Goal: Information Seeking & Learning: Understand process/instructions

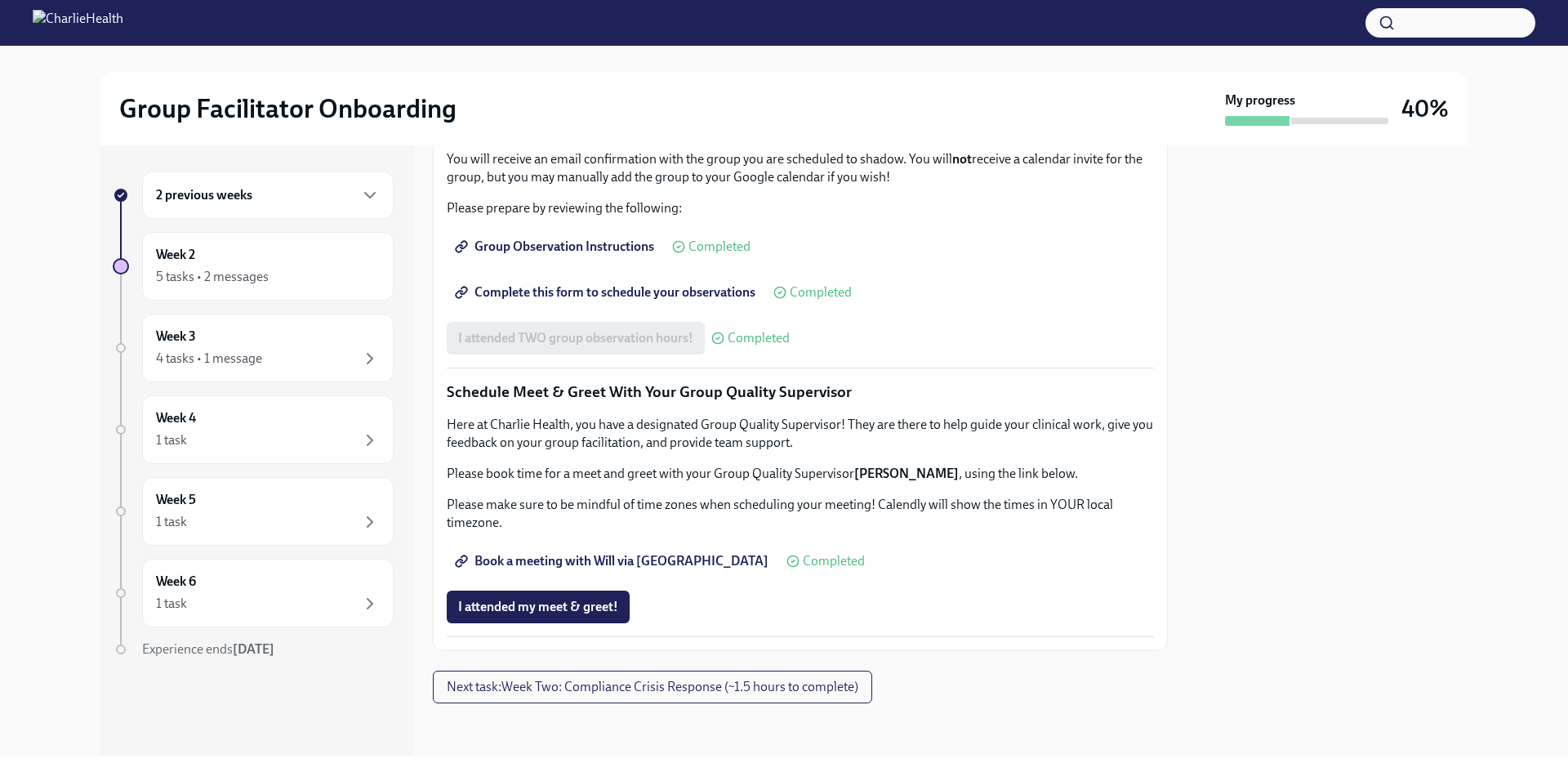
scroll to position [1452, 0]
click at [222, 261] on div "Week 2 5 tasks • 2 messages" at bounding box center [267, 266] width 223 height 41
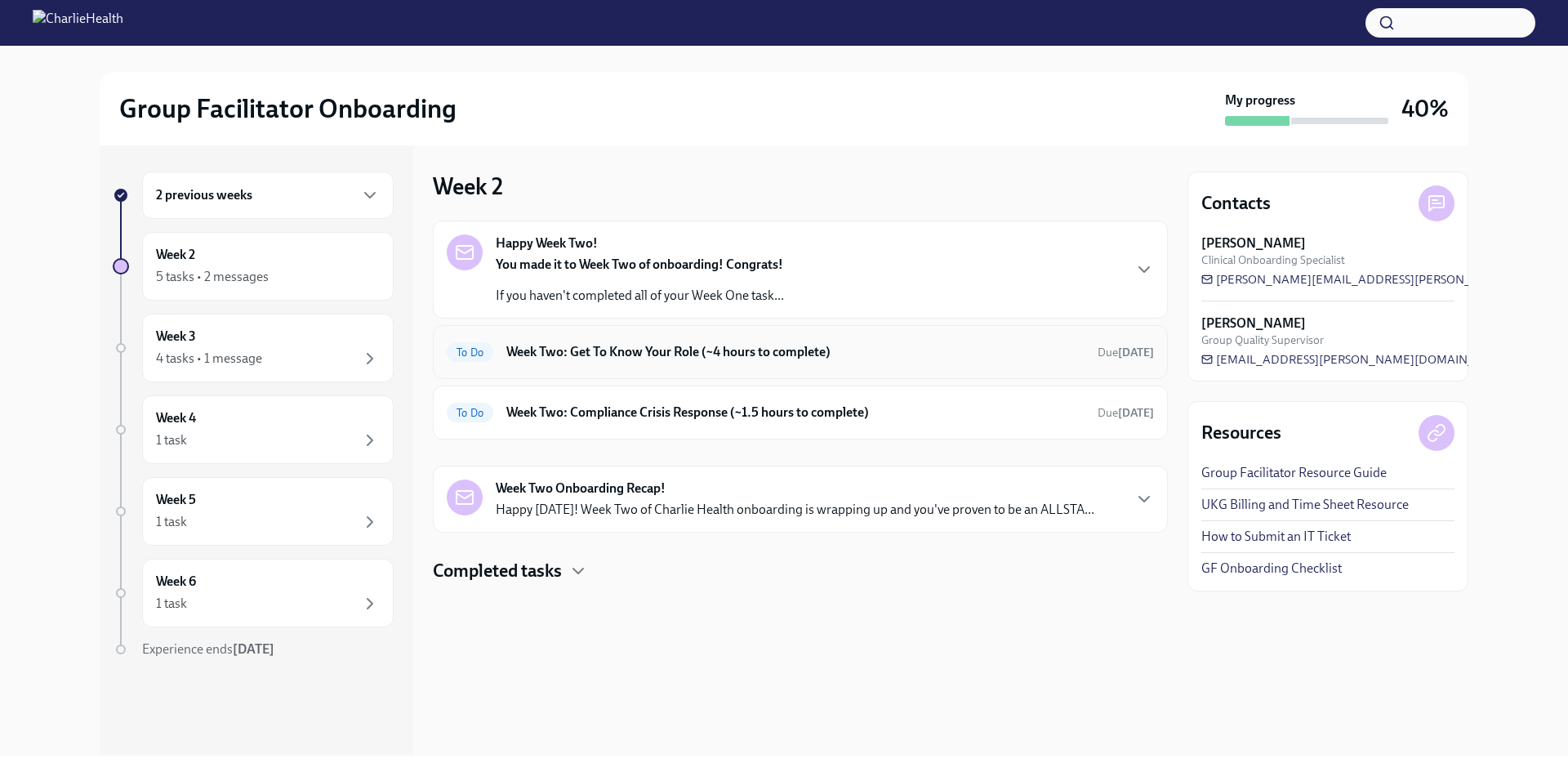
click at [743, 358] on h6 "Week Two: Get To Know Your Role (~4 hours to complete)" at bounding box center [795, 352] width 579 height 18
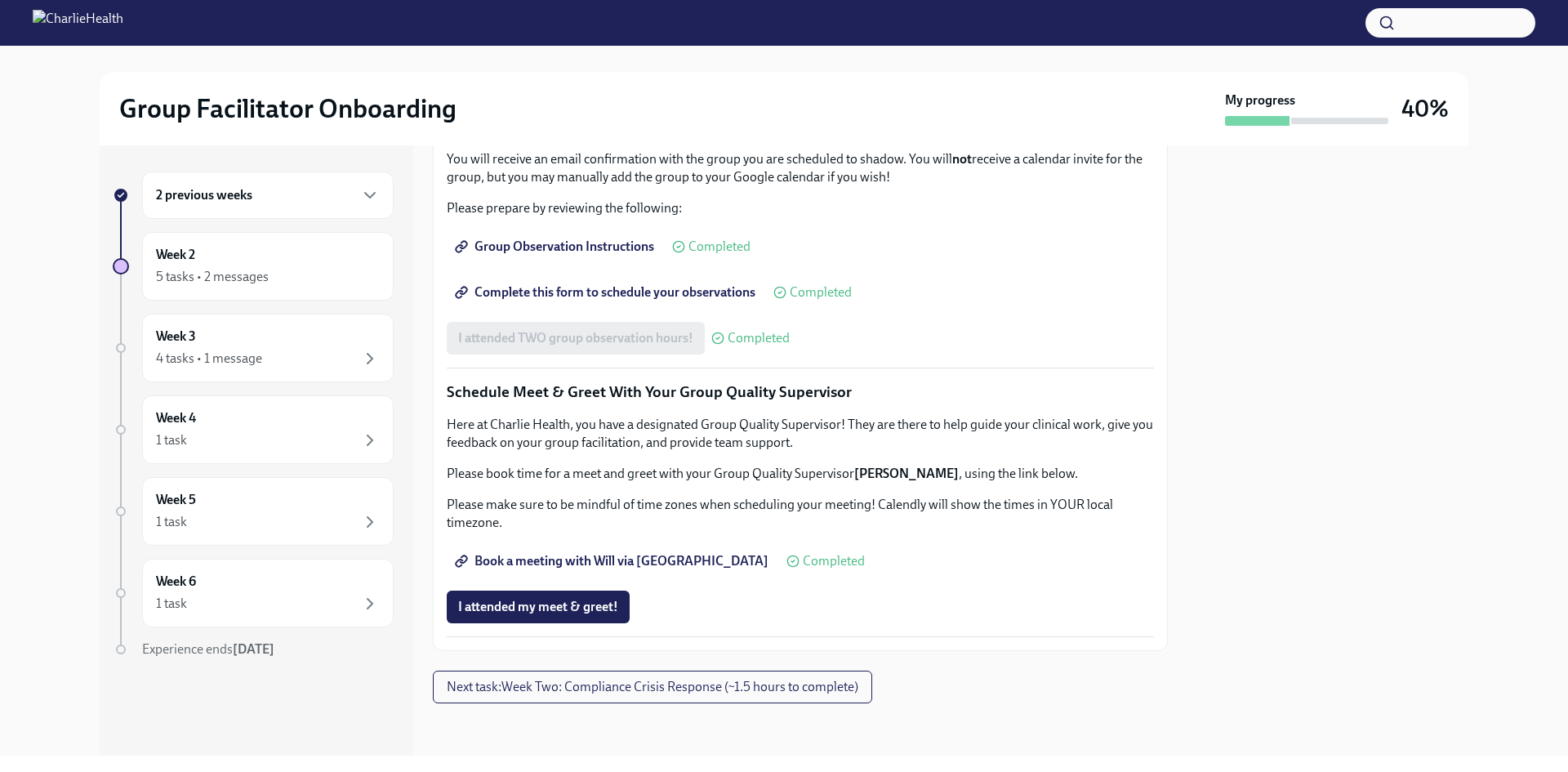
scroll to position [1452, 0]
click at [304, 292] on div "Week 2 5 tasks • 2 messages" at bounding box center [268, 267] width 252 height 69
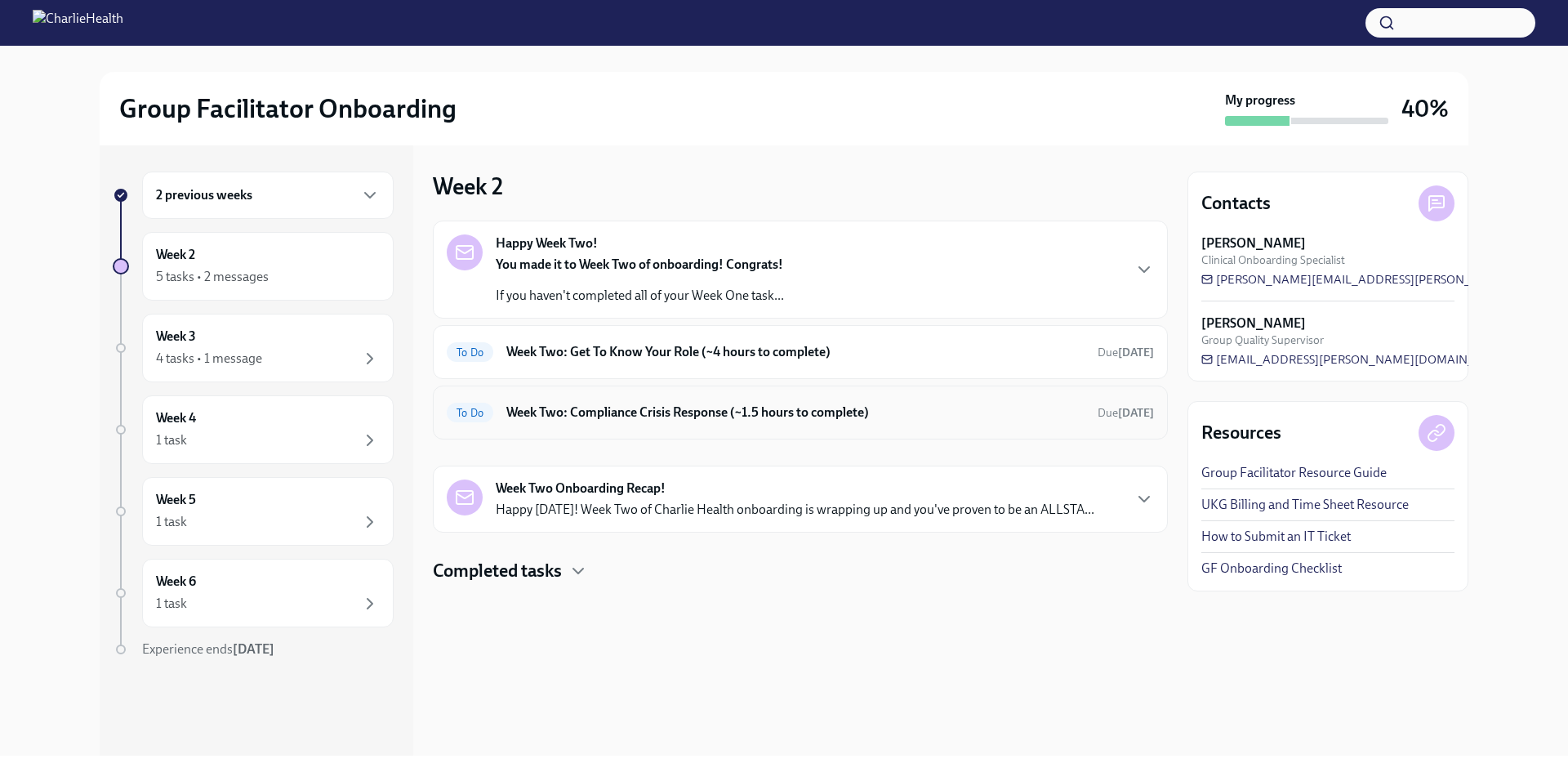
click at [860, 405] on h6 "Week Two: Compliance Crisis Response (~1.5 hours to complete)" at bounding box center [795, 412] width 579 height 18
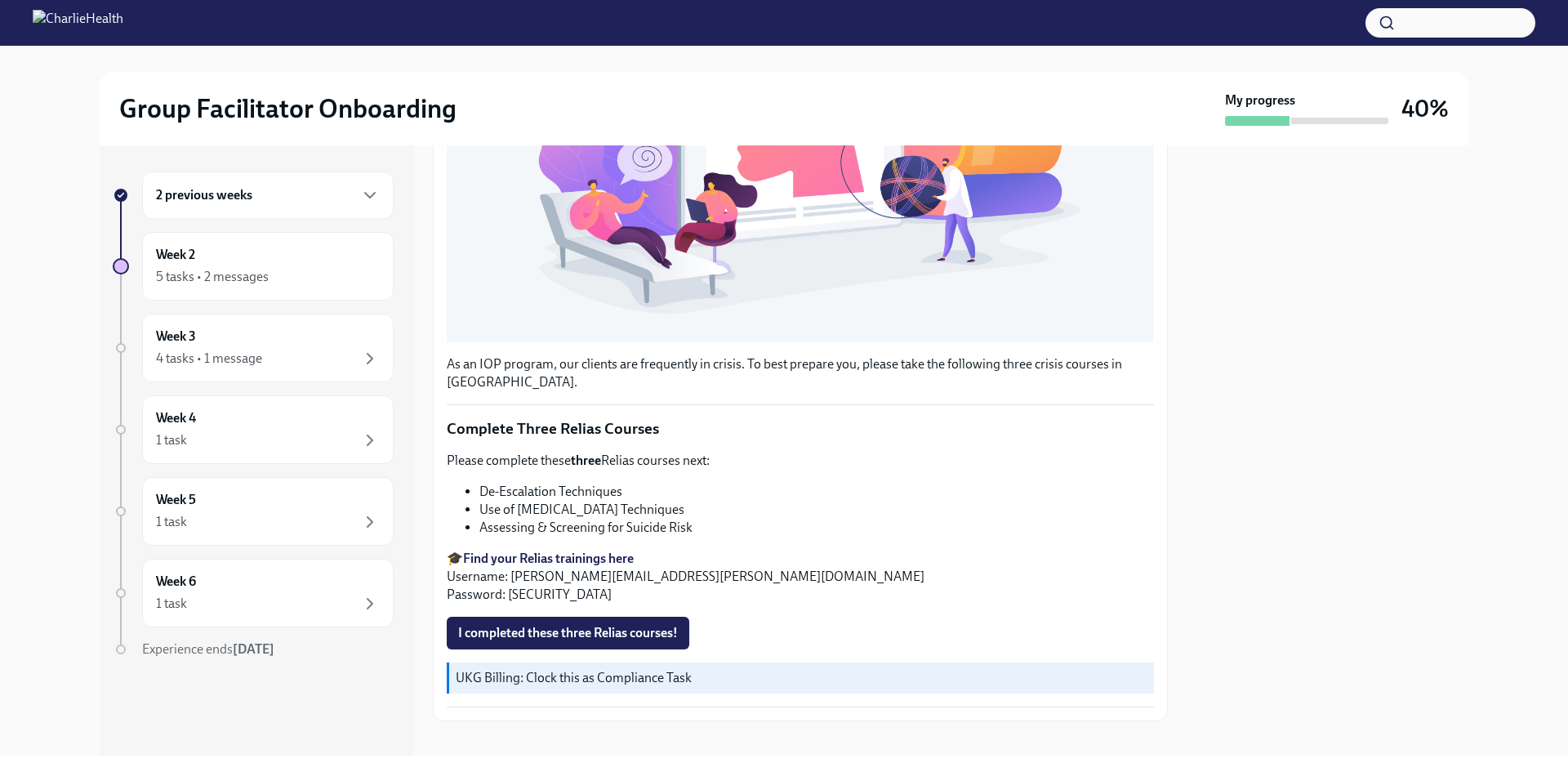
scroll to position [460, 0]
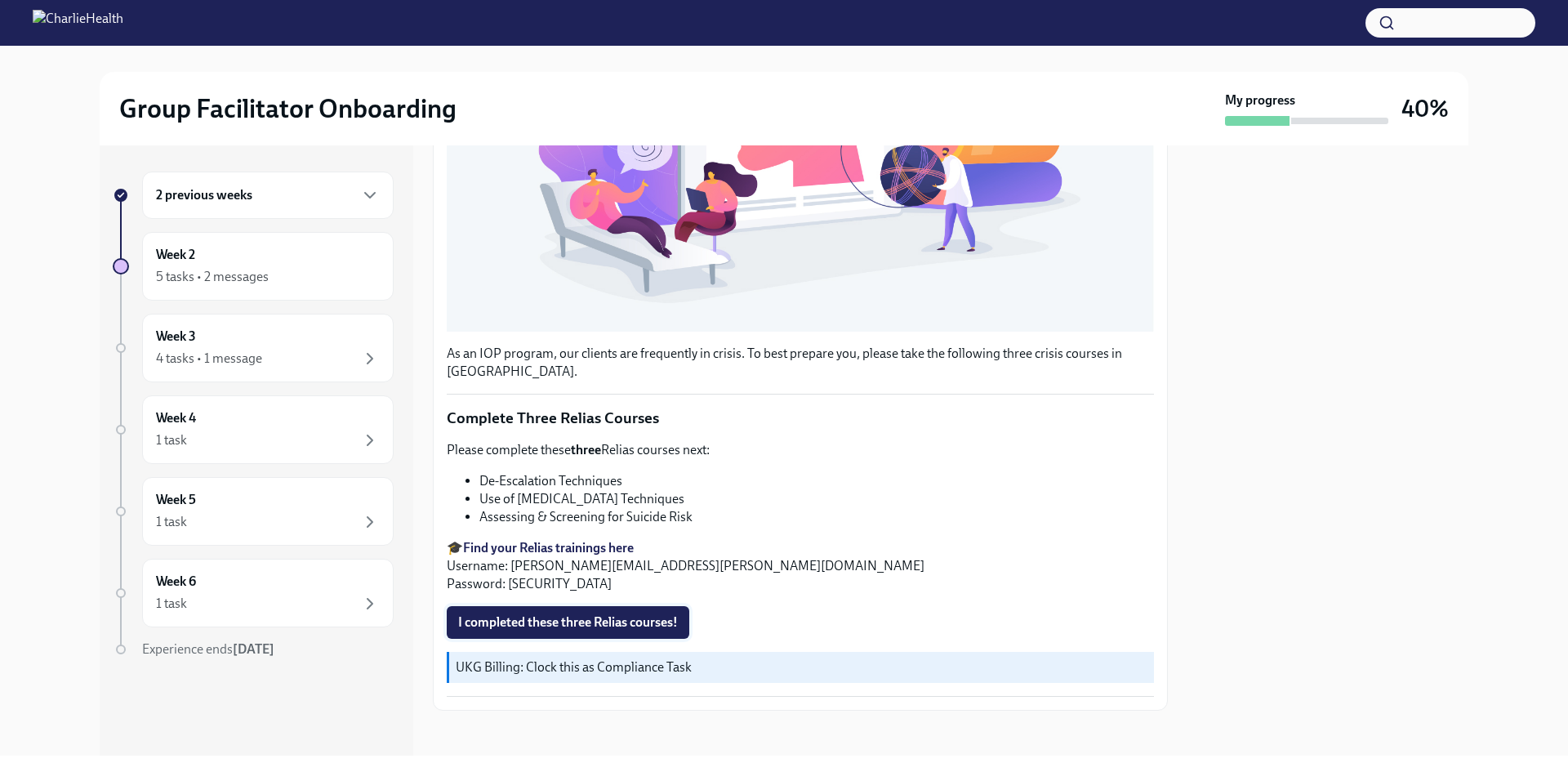
click at [592, 614] on span "I completed these three Relias courses!" at bounding box center [568, 622] width 220 height 16
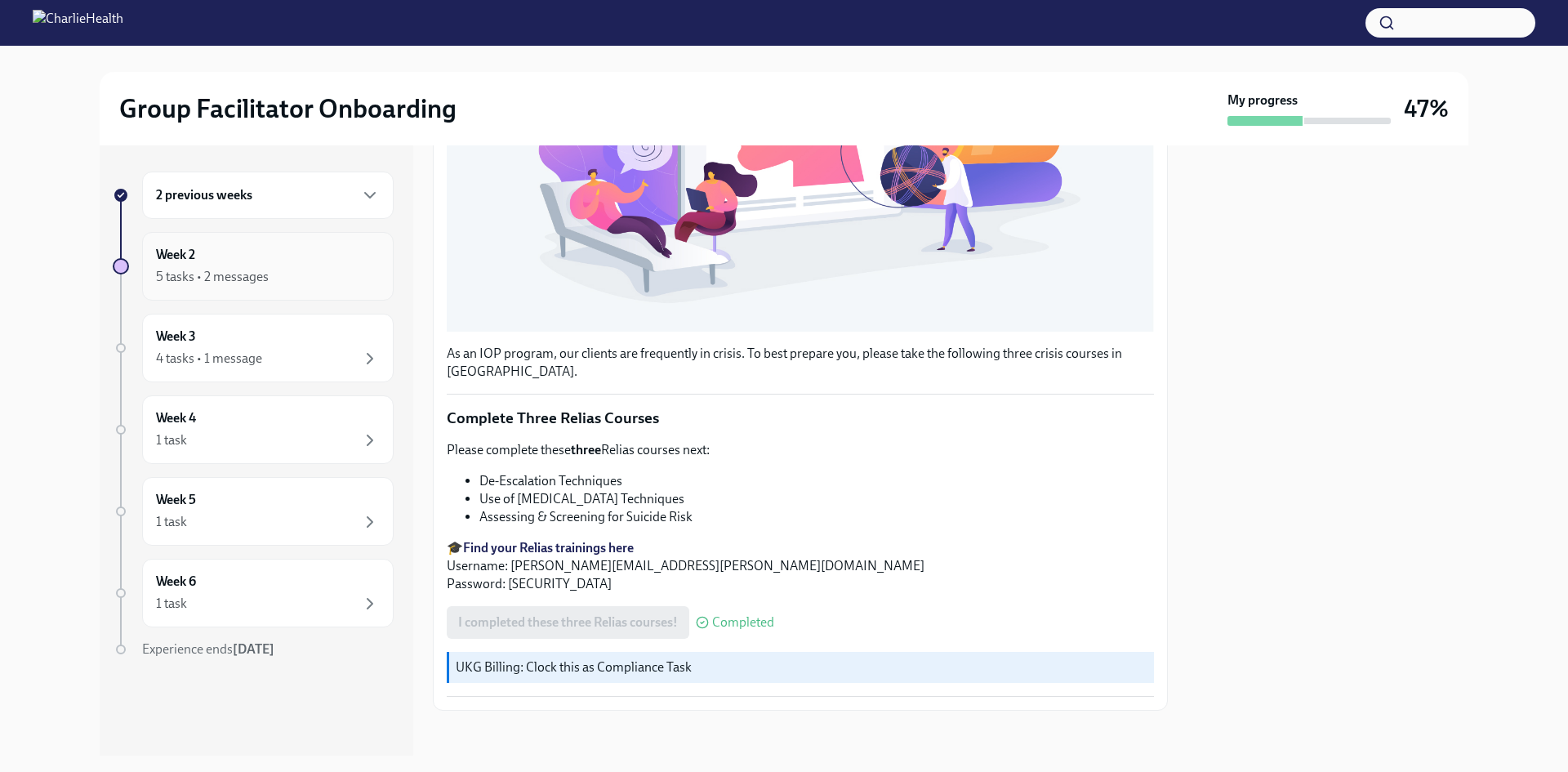
click at [251, 258] on div "Week 2 5 tasks • 2 messages" at bounding box center [267, 266] width 223 height 41
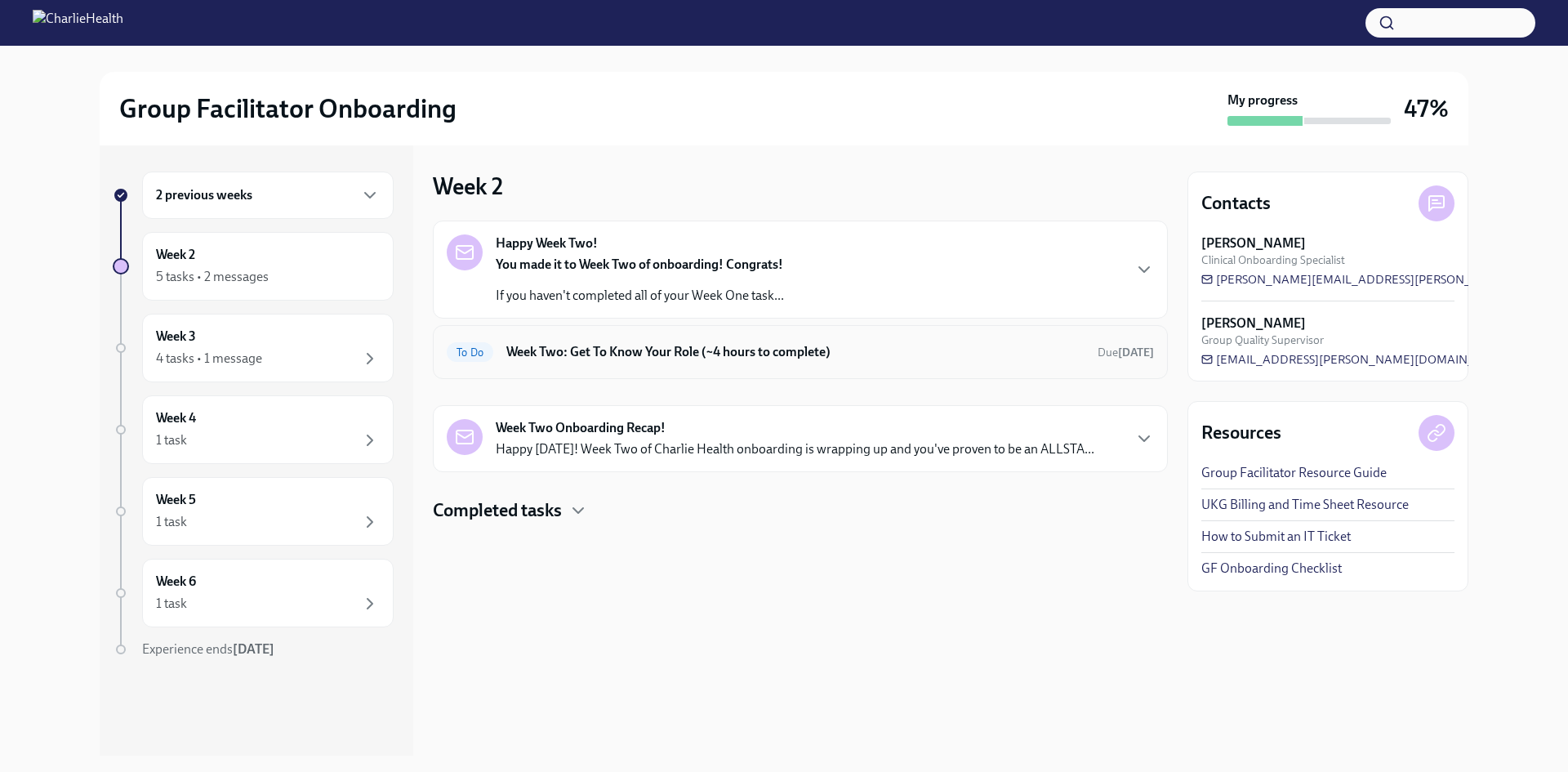
click at [822, 364] on div "To Do Week Two: Get To Know Your Role (~4 hours to complete) Due tomorrow" at bounding box center [800, 352] width 707 height 26
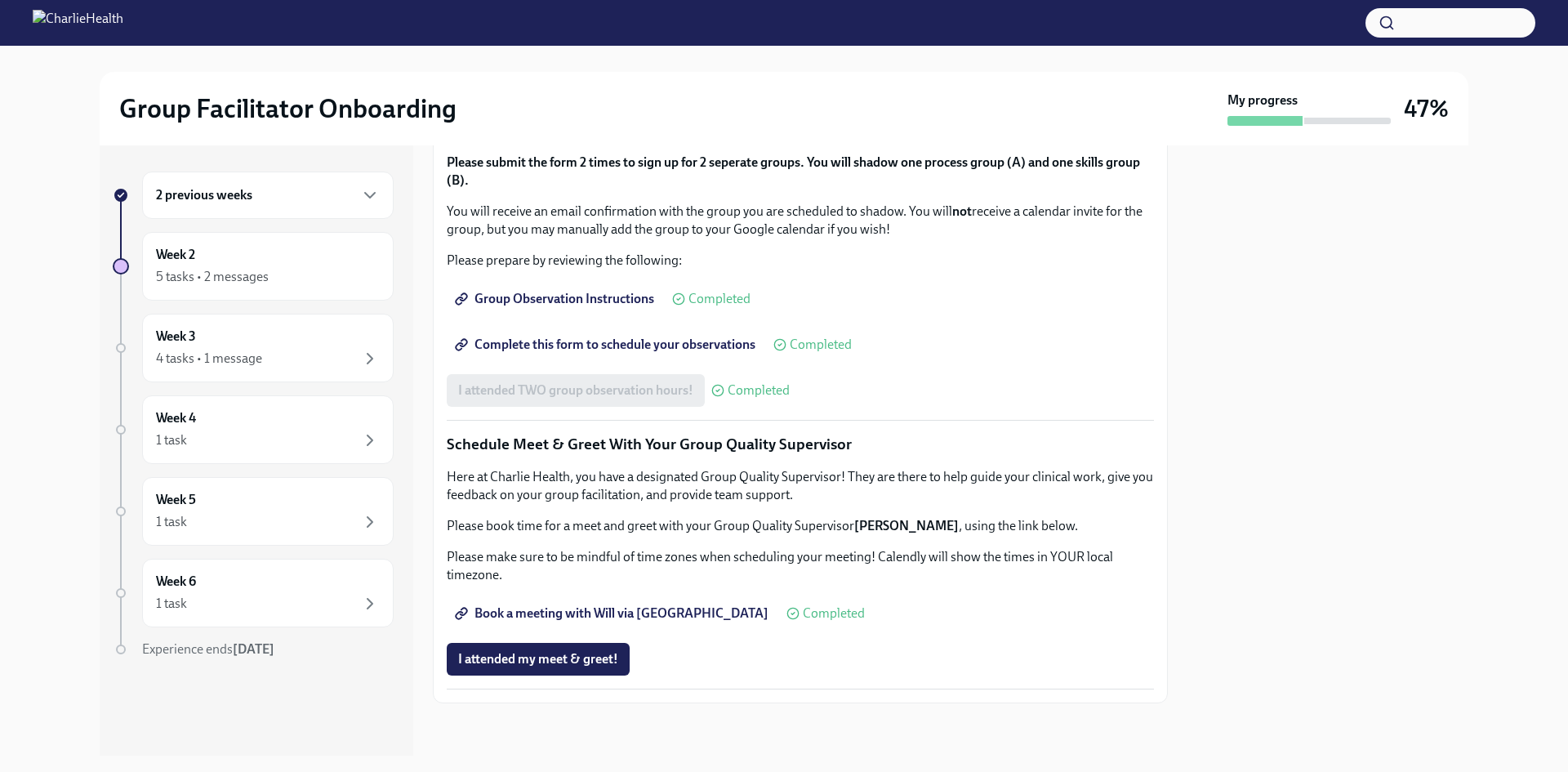
scroll to position [1399, 0]
click at [235, 317] on div "Week 3 4 tasks • 1 message" at bounding box center [268, 348] width 252 height 69
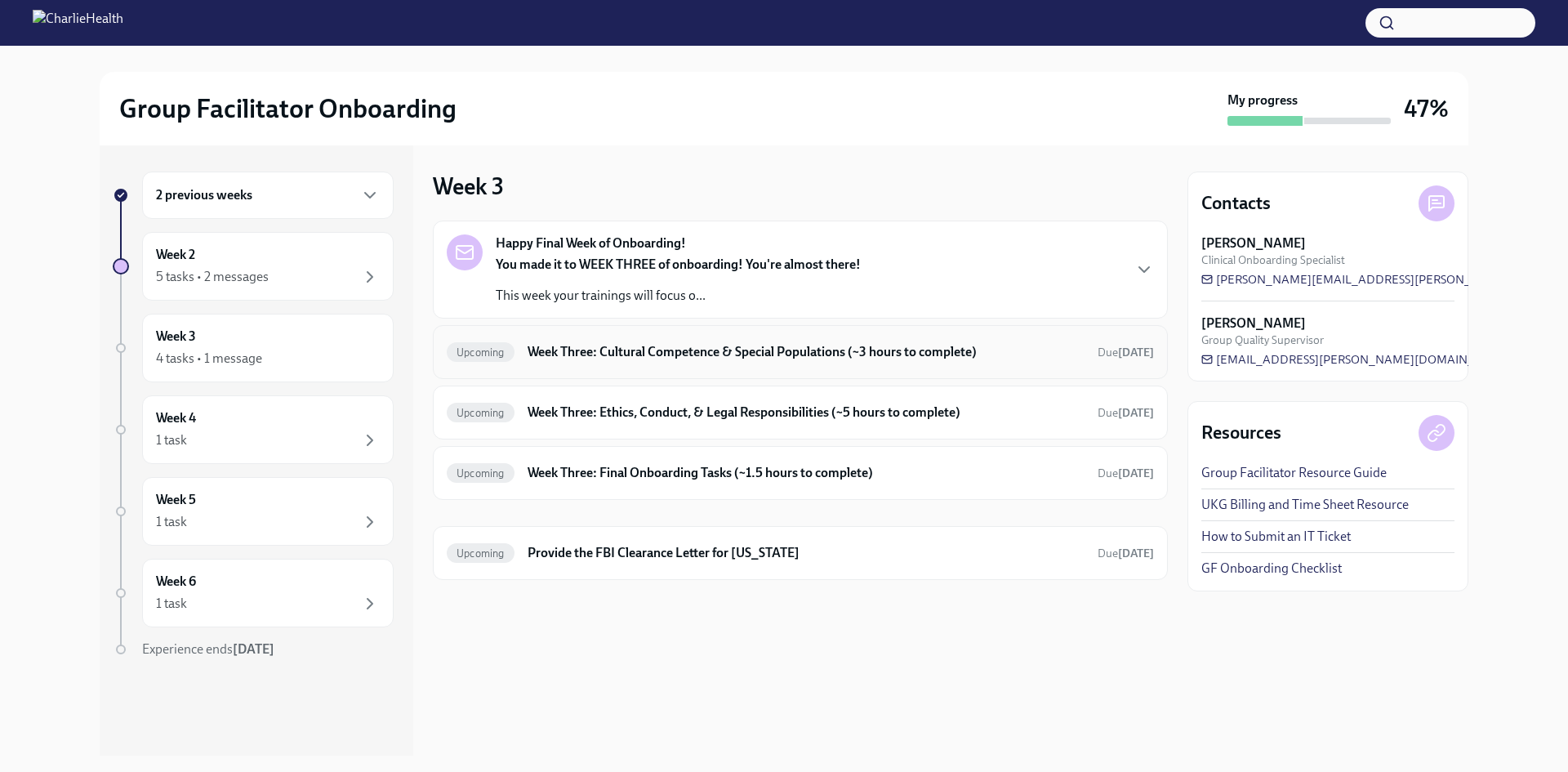
click at [674, 352] on h6 "Week Three: Cultural Competence & Special Populations (~3 hours to complete)" at bounding box center [806, 352] width 557 height 18
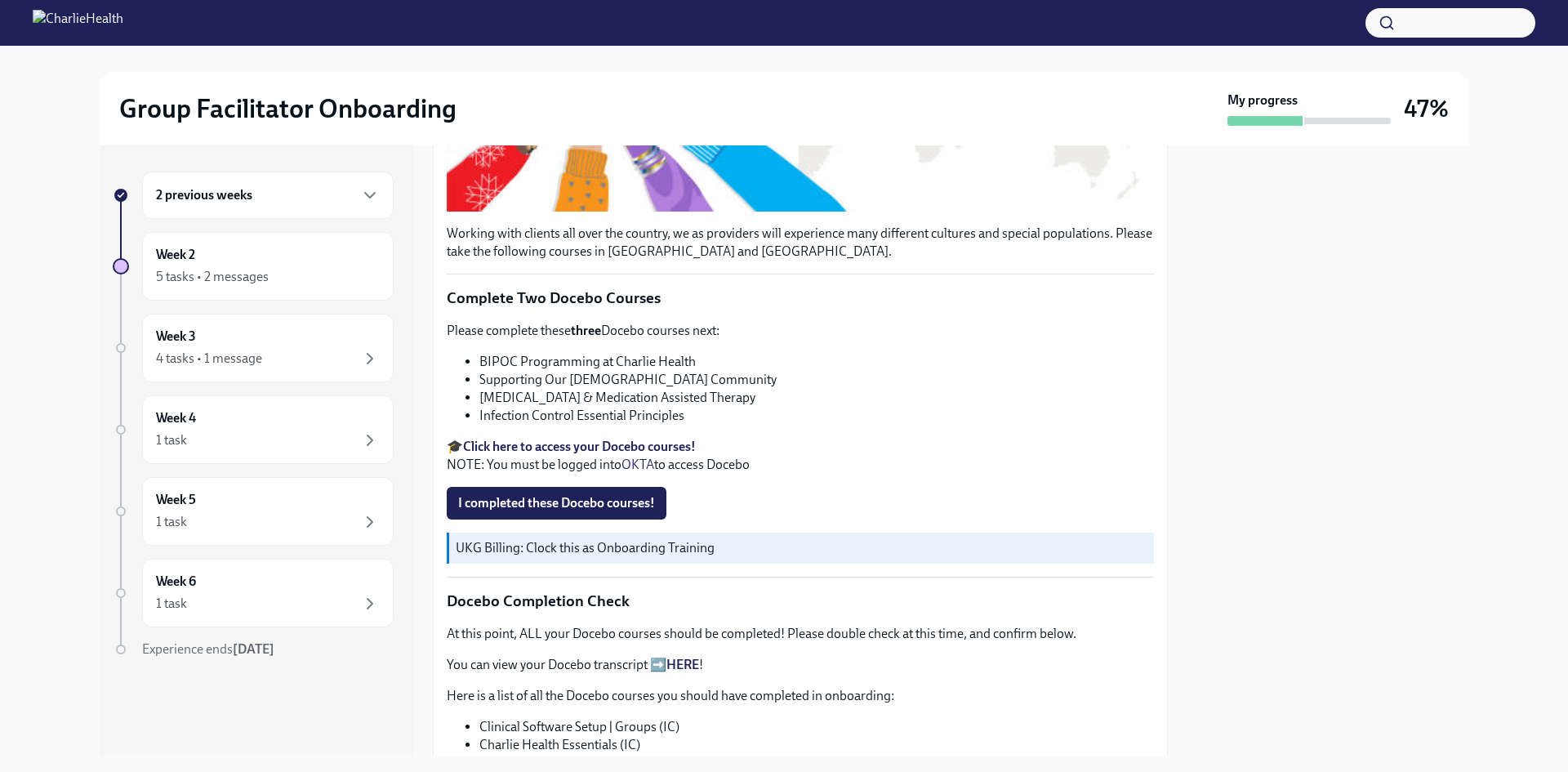
scroll to position [490, 0]
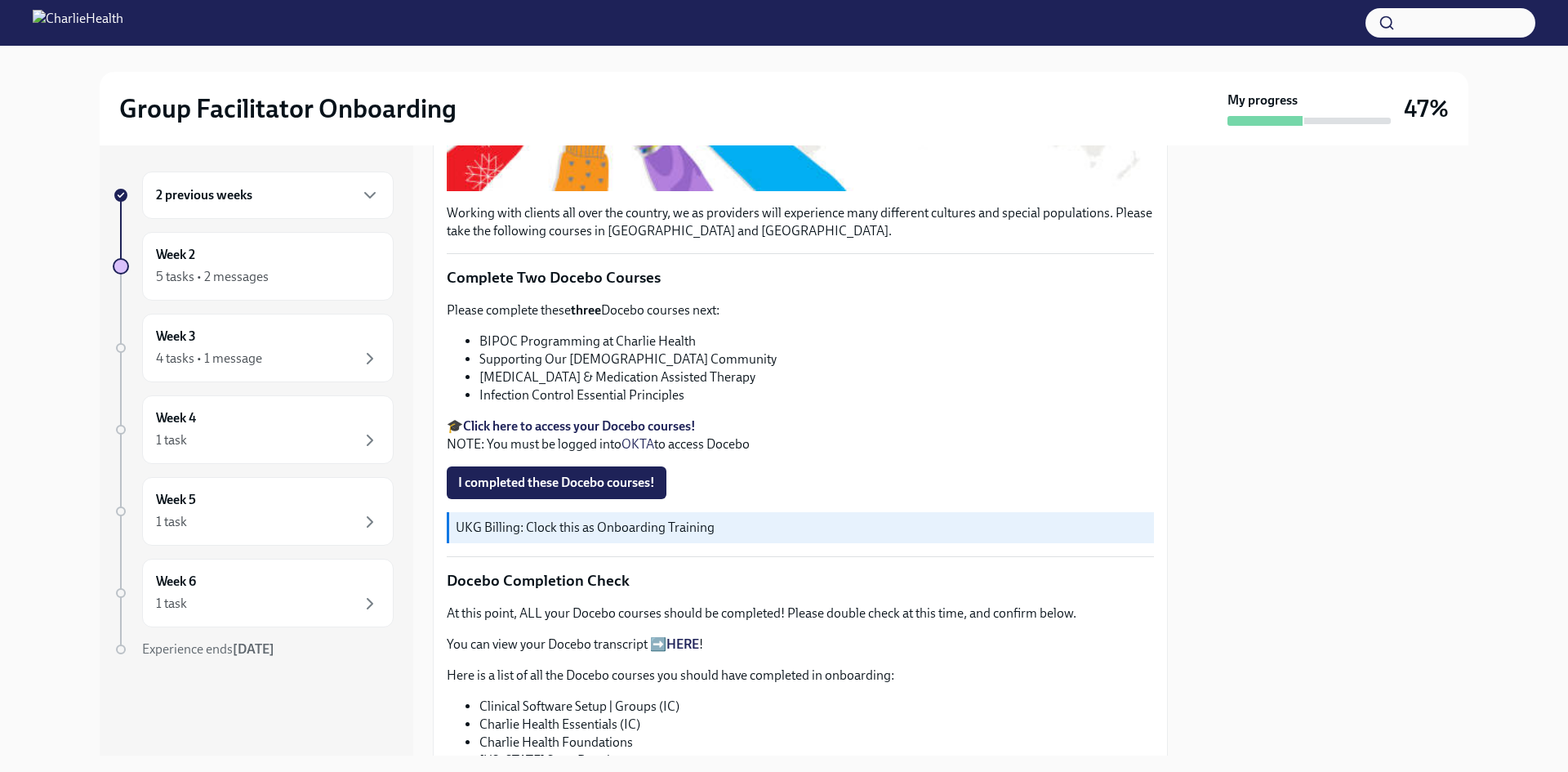
click at [530, 420] on strong "Click here to access your Docebo courses!" at bounding box center [580, 426] width 233 height 16
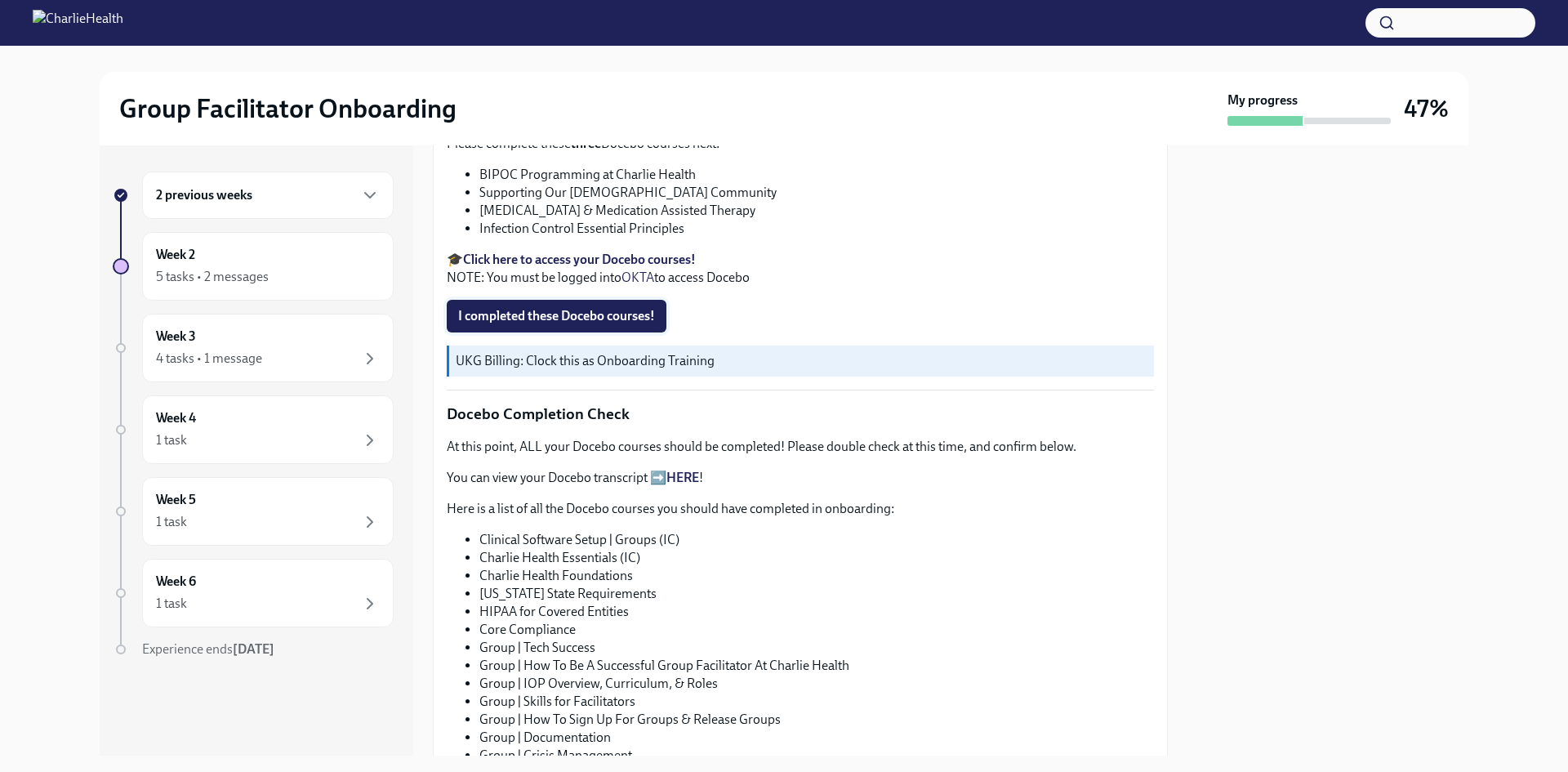
scroll to position [899, 0]
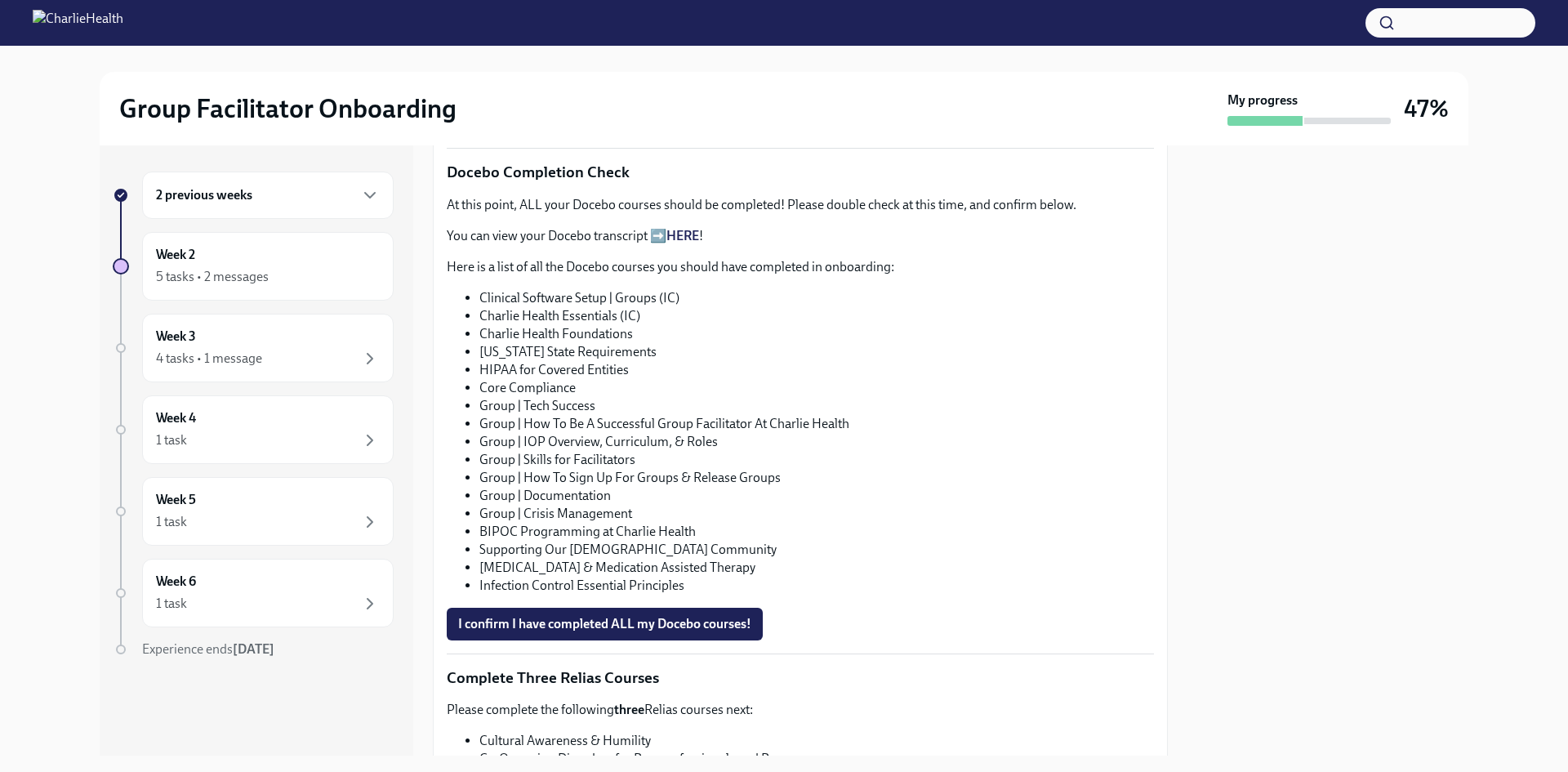
click at [699, 228] on link "HERE" at bounding box center [683, 235] width 33 height 16
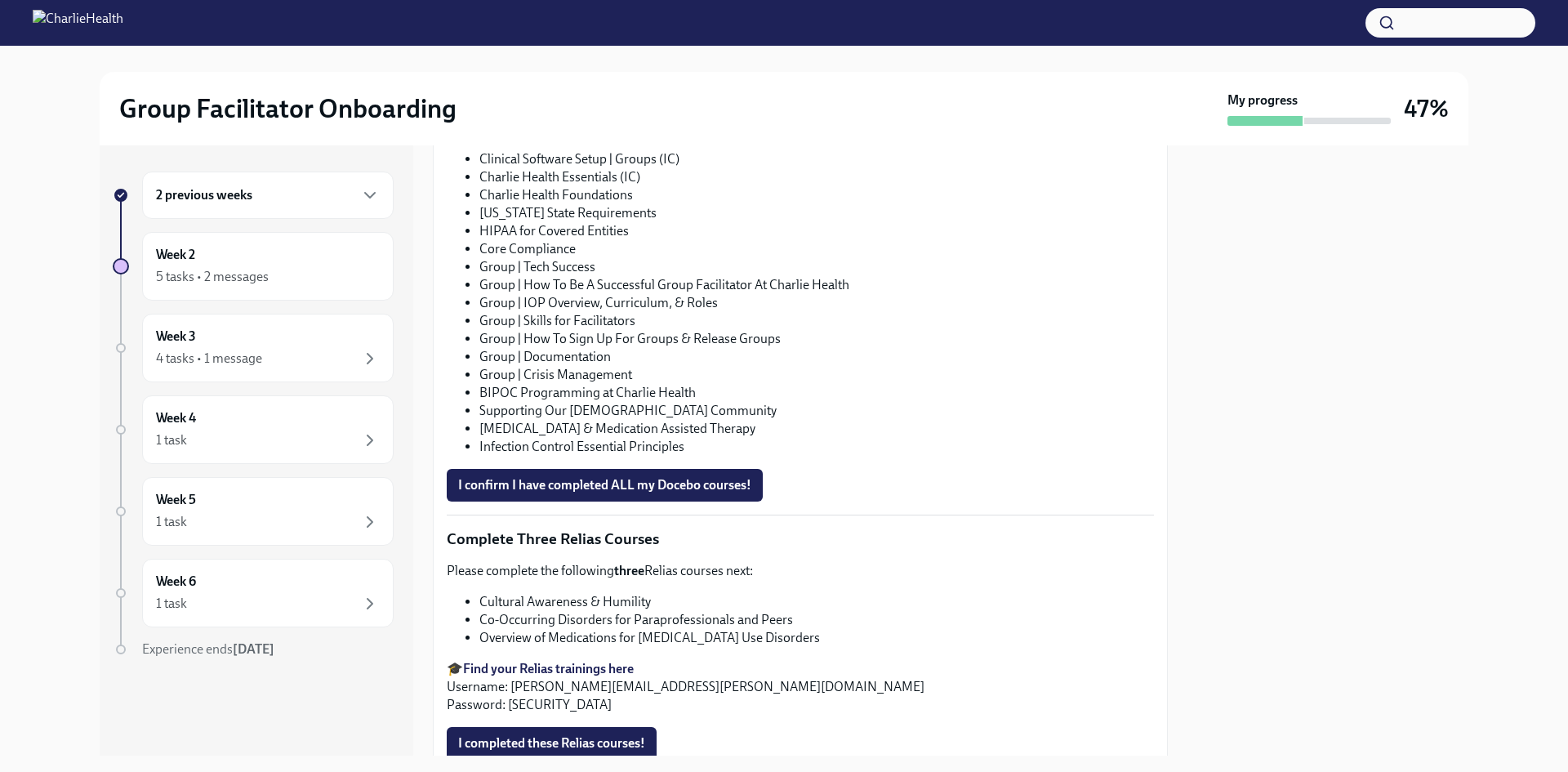
scroll to position [1161, 0]
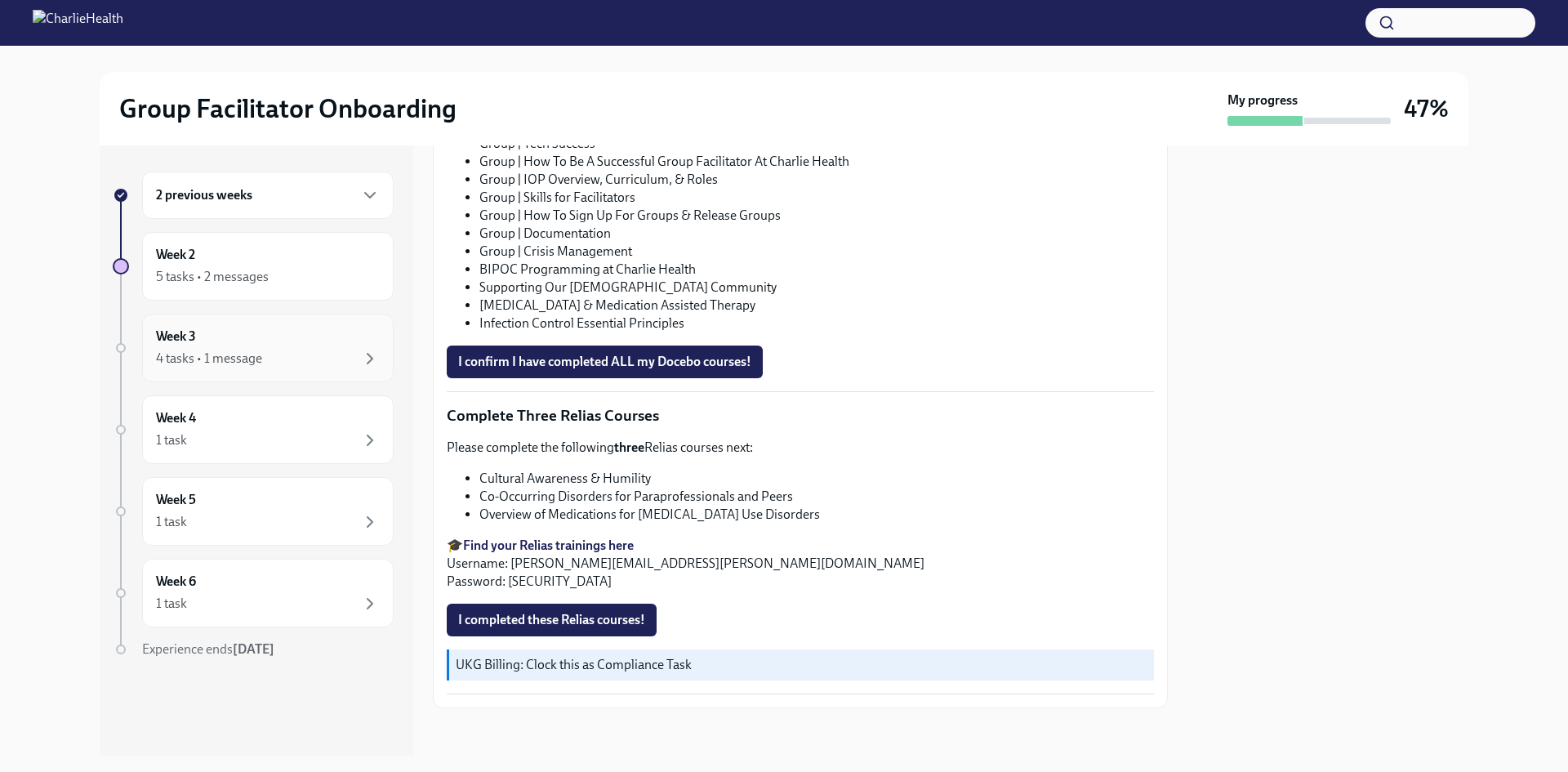
click at [230, 366] on div "4 tasks • 1 message" at bounding box center [209, 358] width 106 height 18
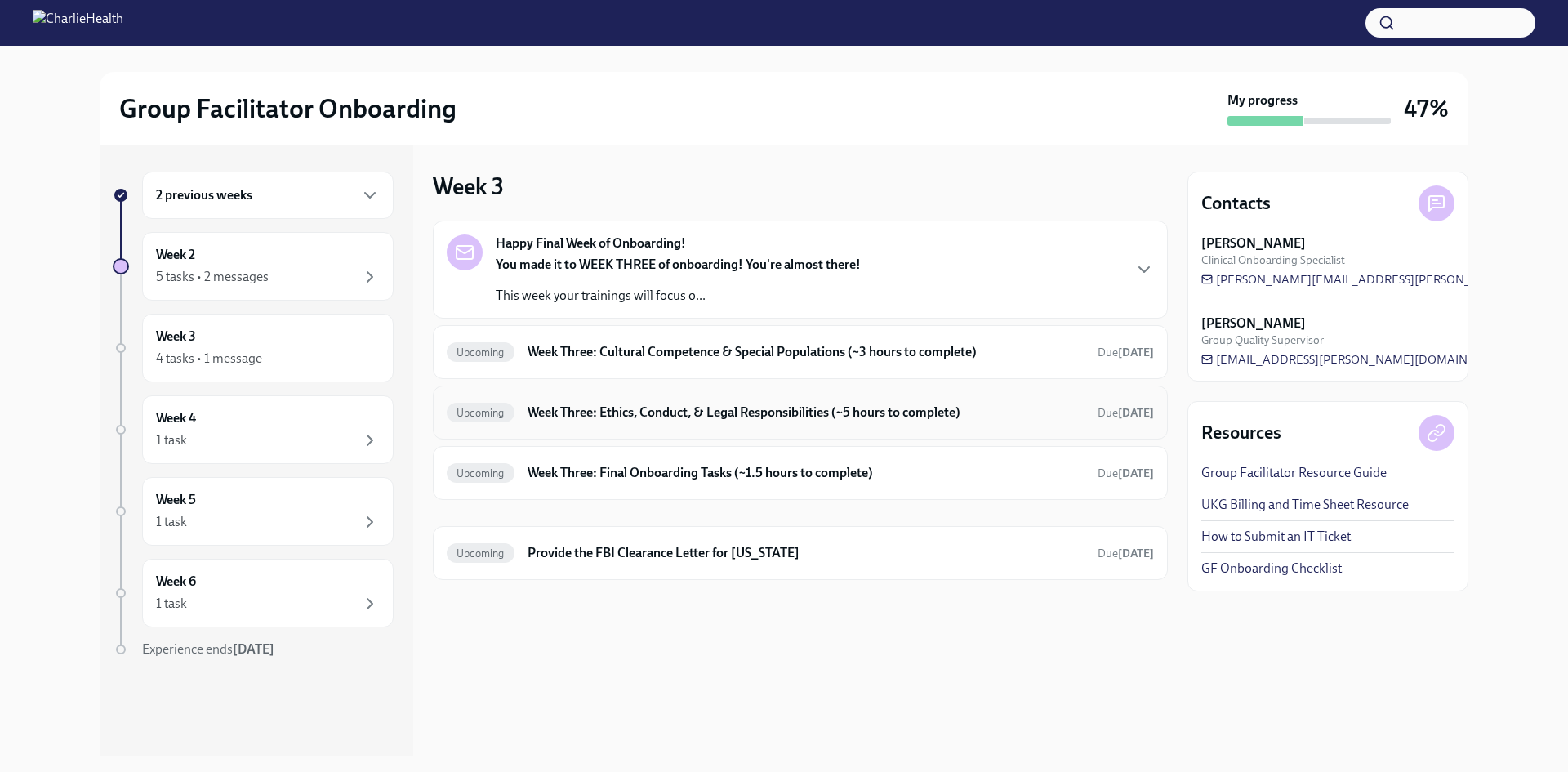
click at [705, 424] on div "Upcoming Week Three: Ethics, Conduct, & Legal Responsibilities (~5 hours to com…" at bounding box center [800, 412] width 707 height 26
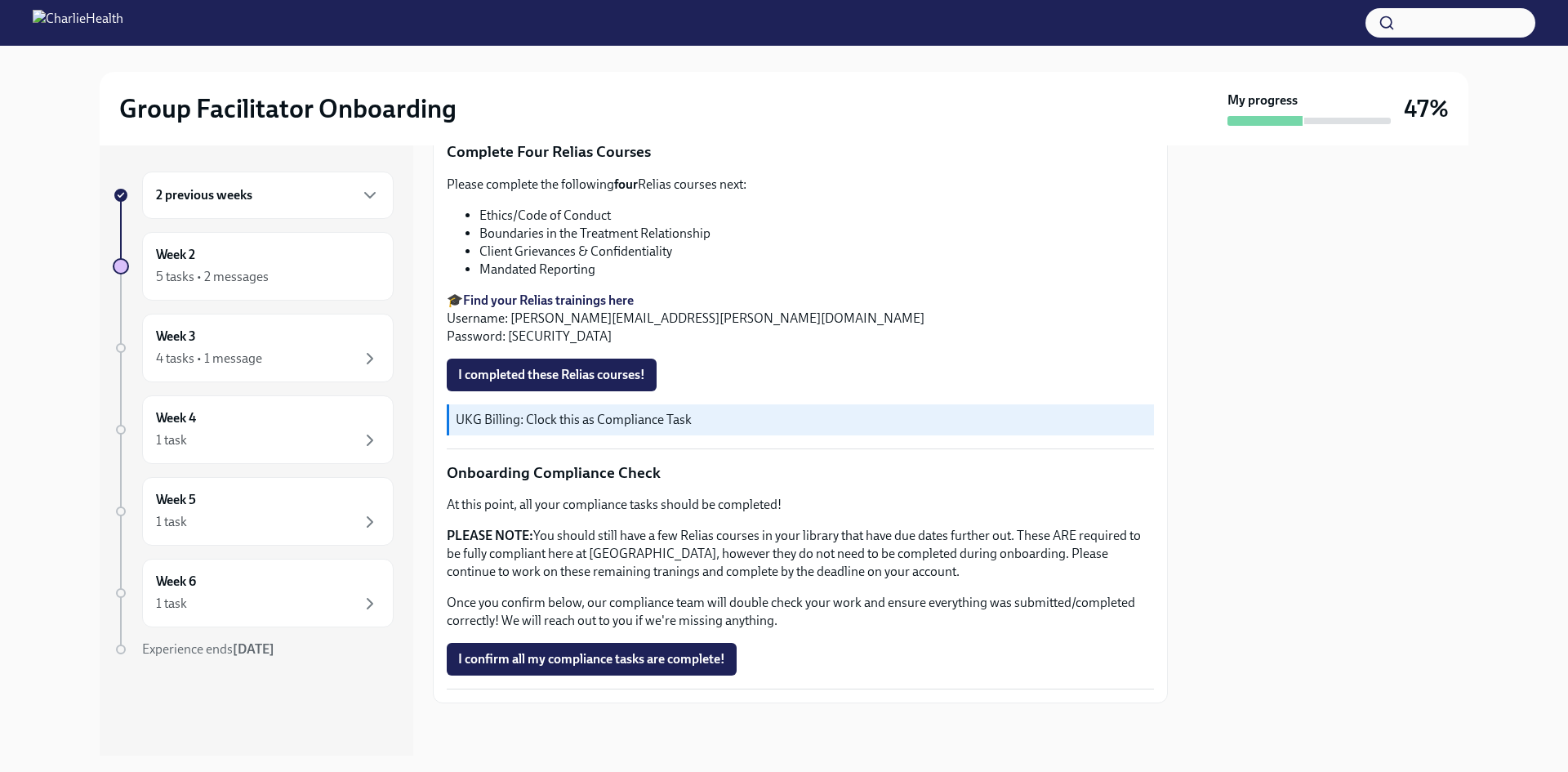
scroll to position [818, 0]
click at [267, 355] on div "4 tasks • 1 message" at bounding box center [267, 358] width 223 height 20
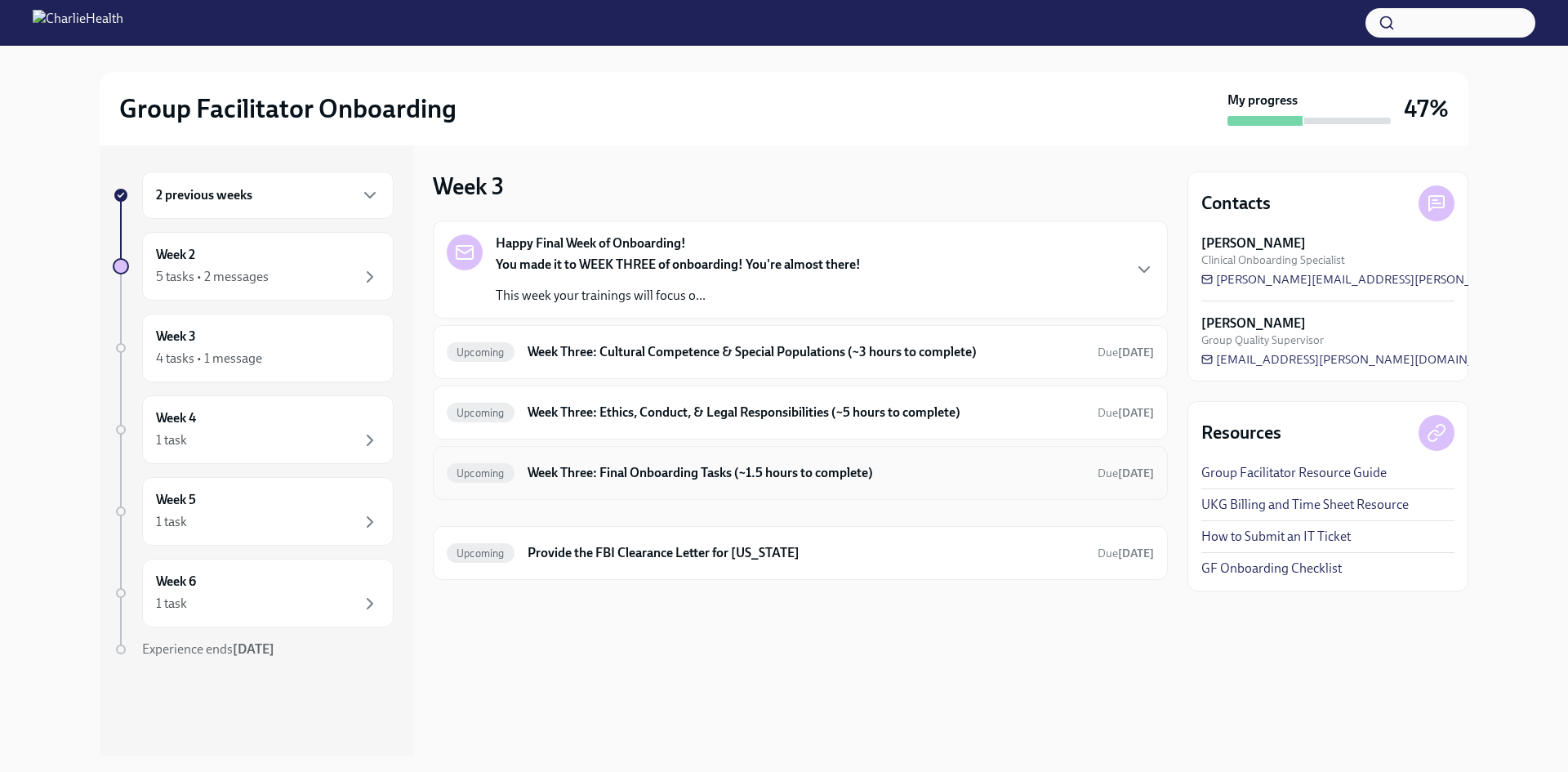
click at [627, 474] on h6 "Week Three: Final Onboarding Tasks (~1.5 hours to complete)" at bounding box center [806, 473] width 557 height 18
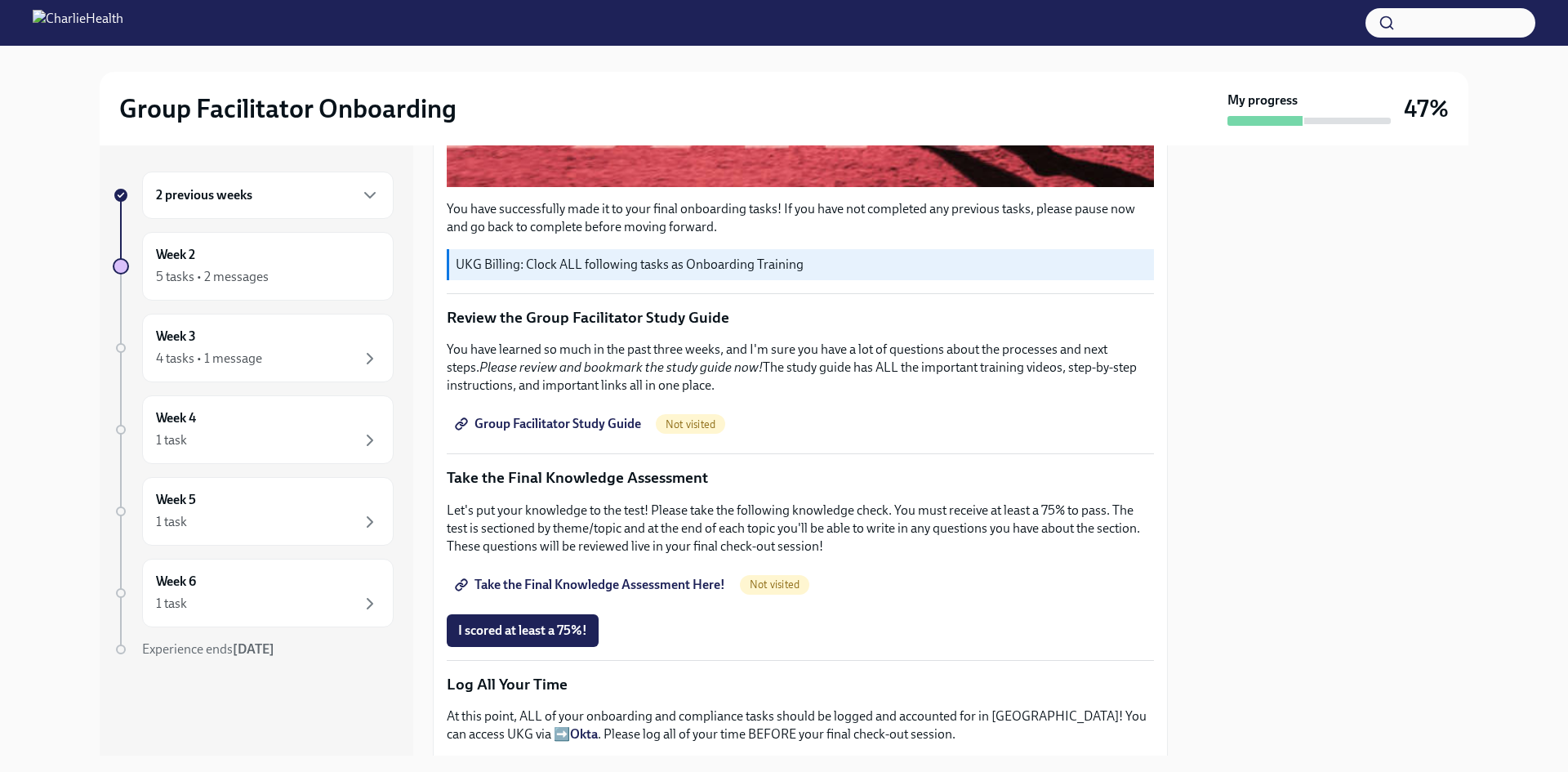
scroll to position [654, 0]
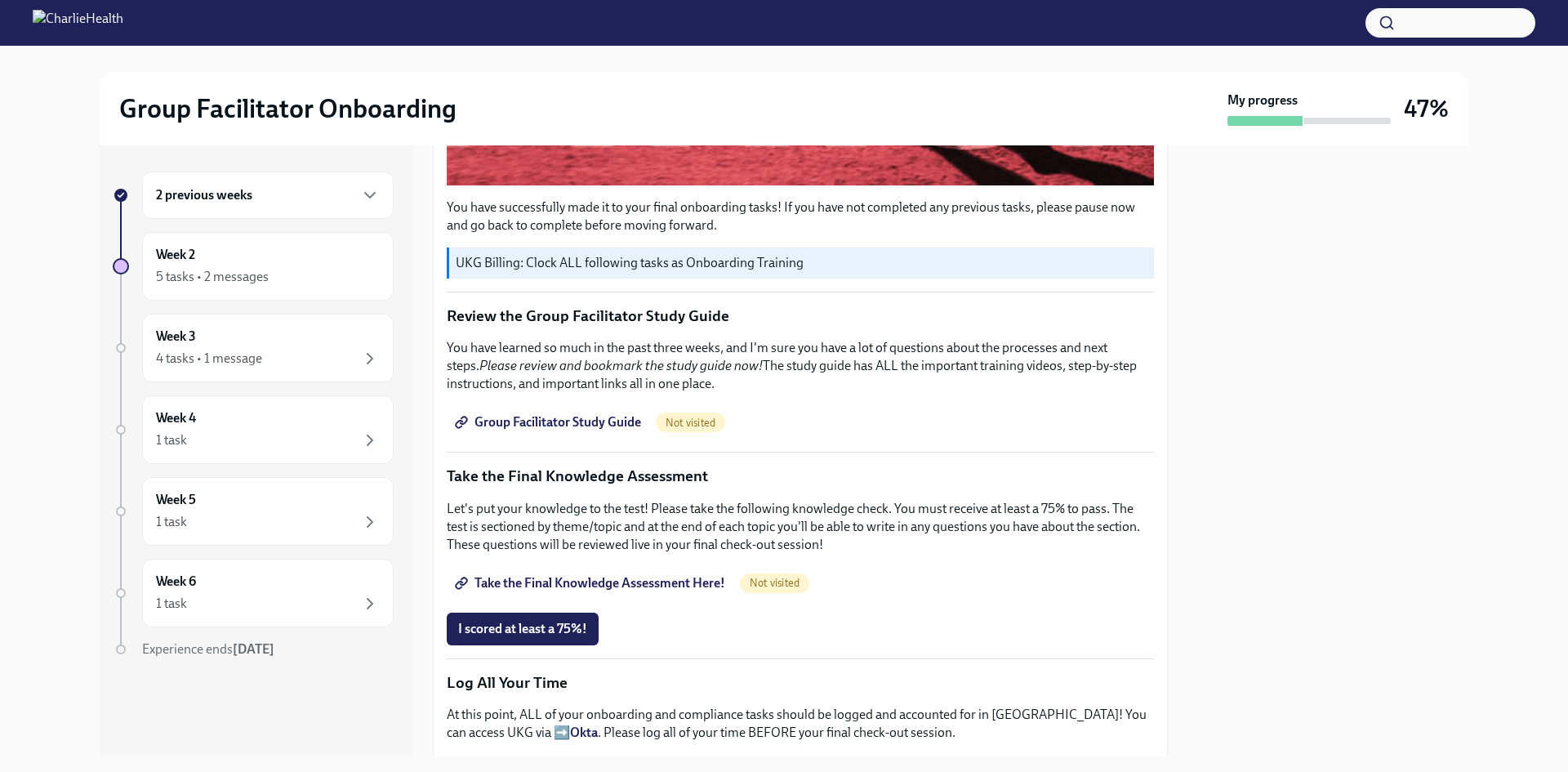
click at [593, 419] on span "Group Facilitator Study Guide" at bounding box center [549, 422] width 183 height 16
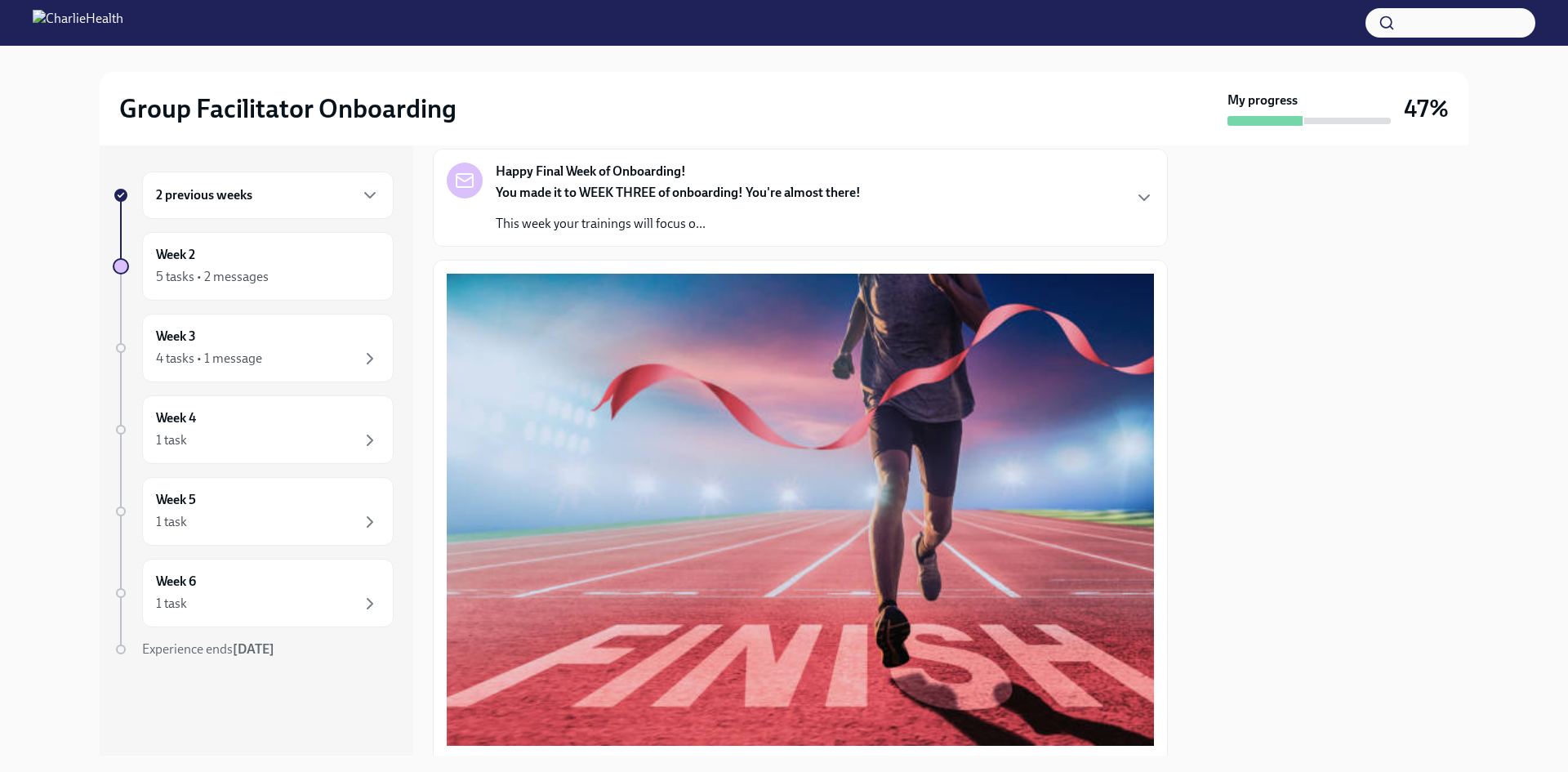
scroll to position [0, 0]
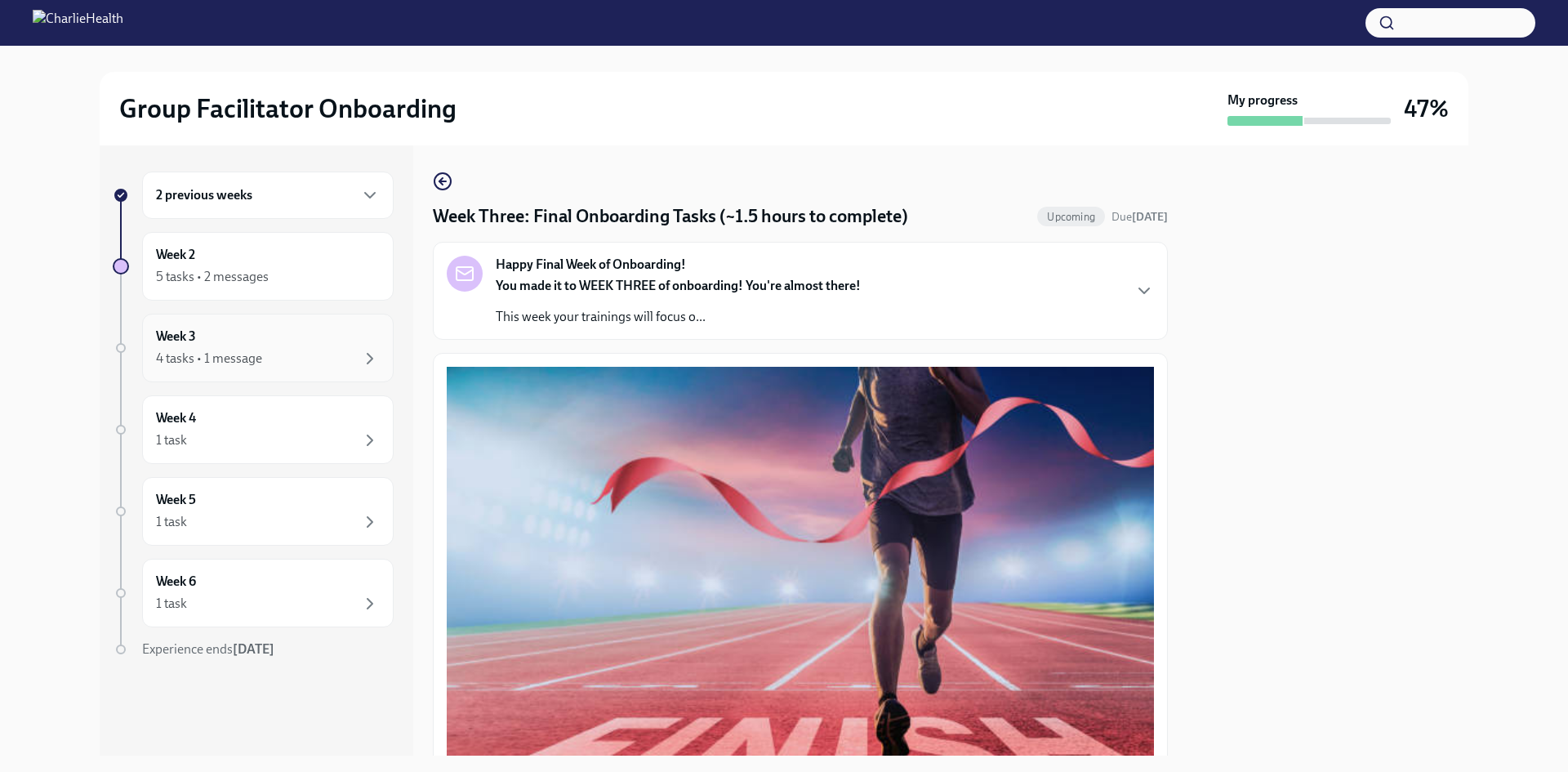
click at [275, 367] on div "4 tasks • 1 message" at bounding box center [267, 358] width 223 height 20
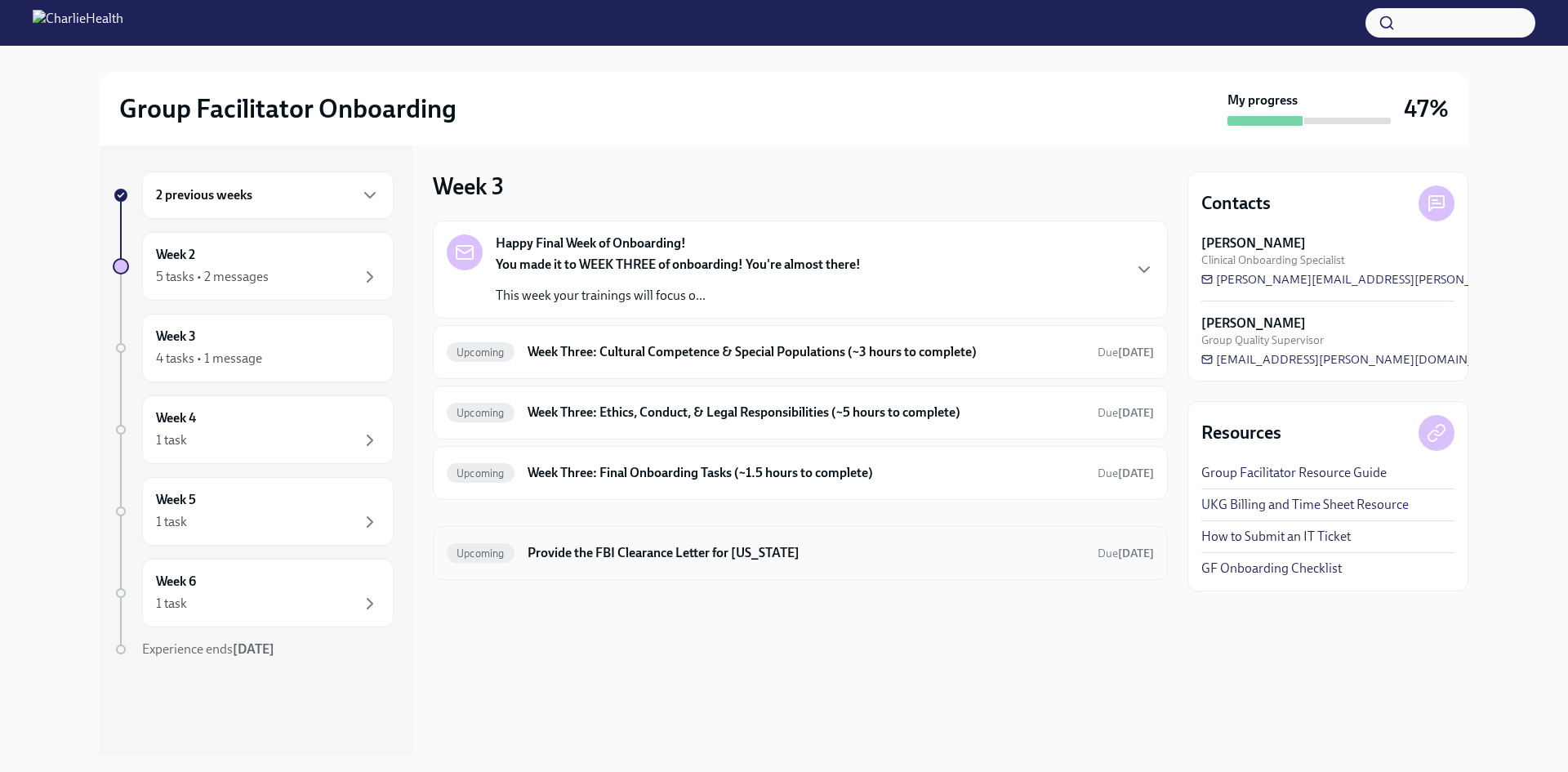
click at [728, 562] on div "Upcoming Provide the FBI Clearance Letter for Pennsylvania Due Oct 28th" at bounding box center [800, 553] width 707 height 26
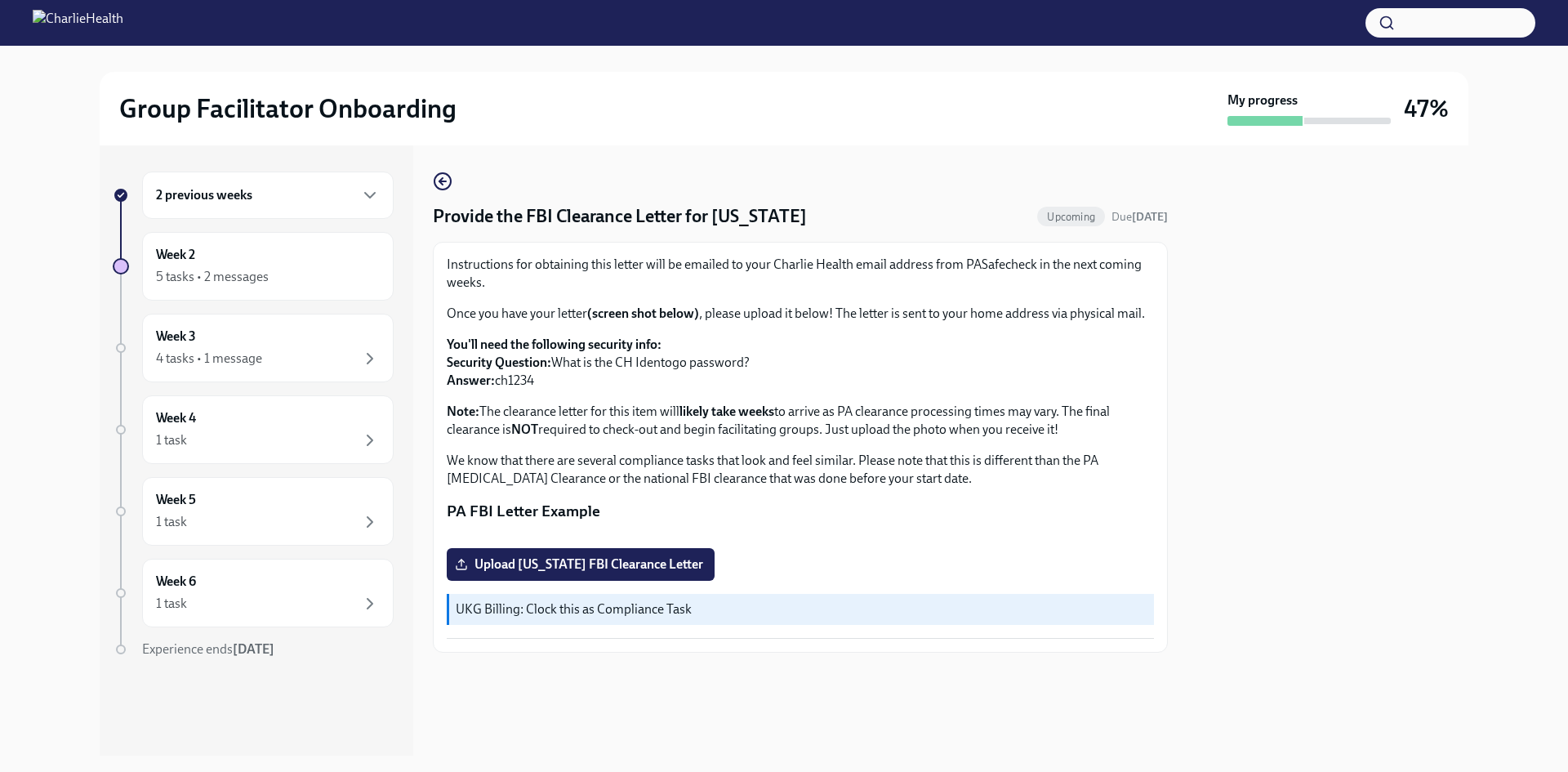
scroll to position [198, 0]
click at [252, 377] on div "Week 3 4 tasks • 1 message" at bounding box center [268, 348] width 252 height 69
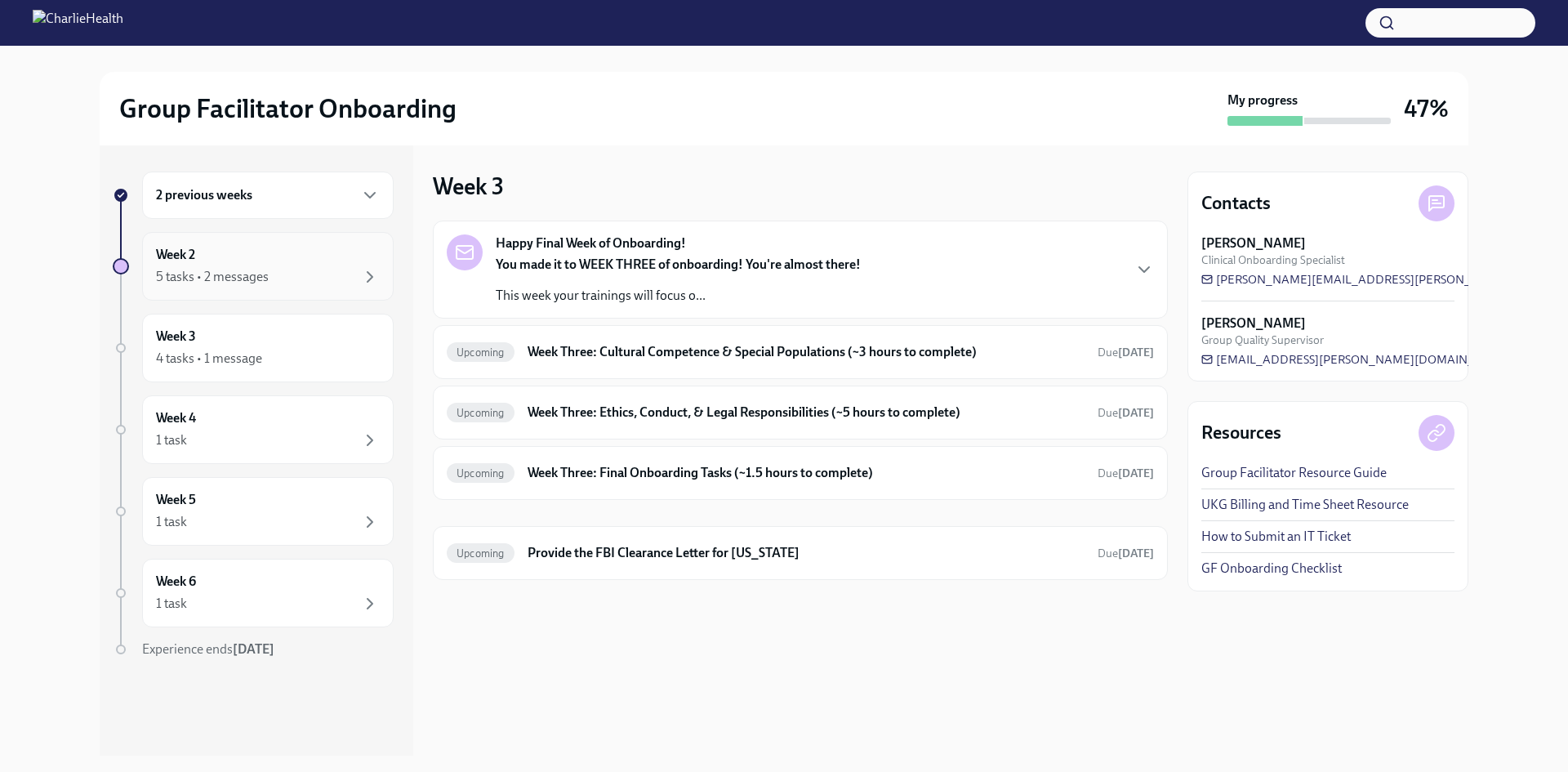
click at [284, 277] on div "5 tasks • 2 messages" at bounding box center [267, 277] width 223 height 20
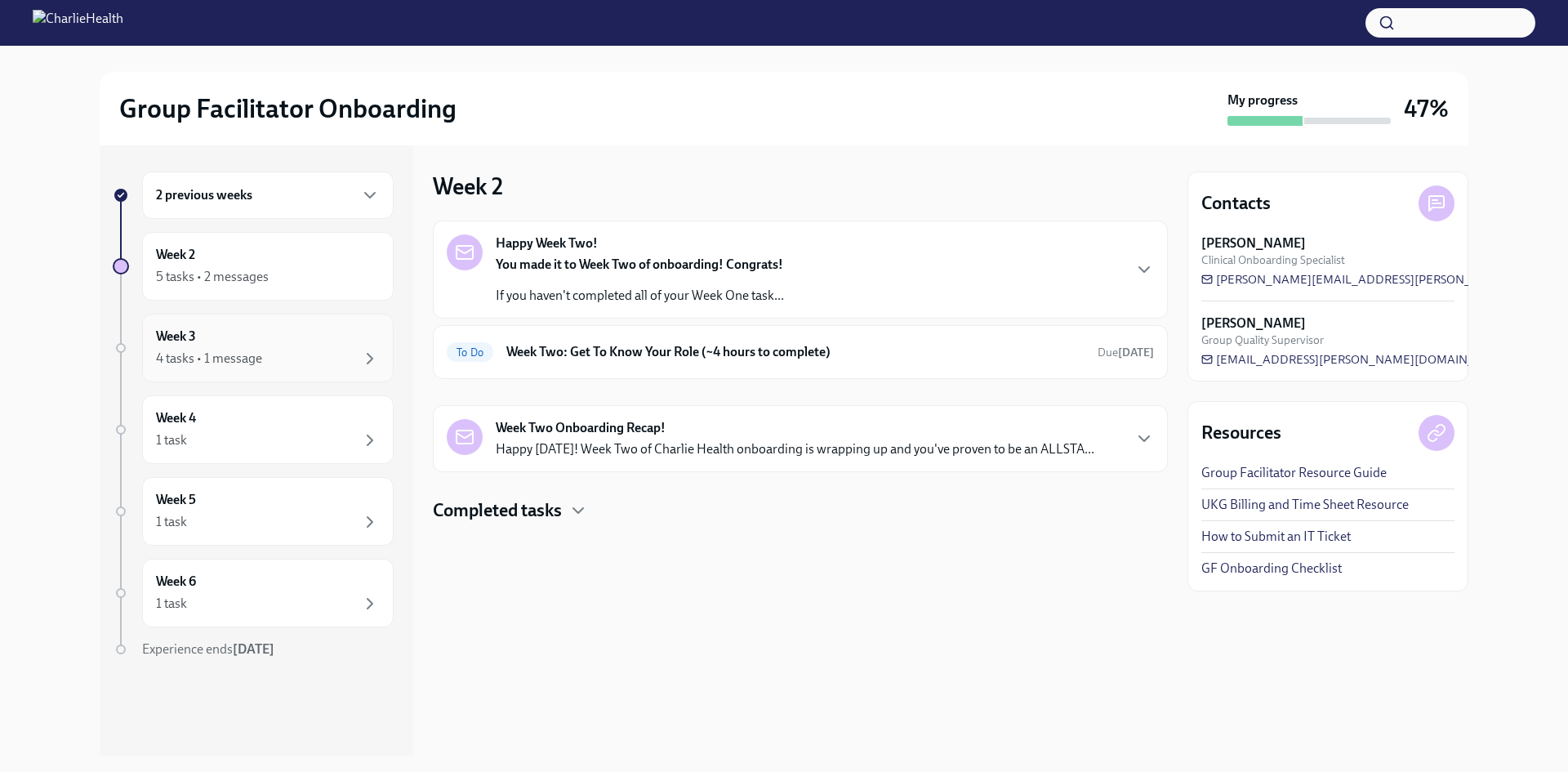
click at [267, 363] on div "4 tasks • 1 message" at bounding box center [267, 358] width 223 height 20
